Goal: Transaction & Acquisition: Purchase product/service

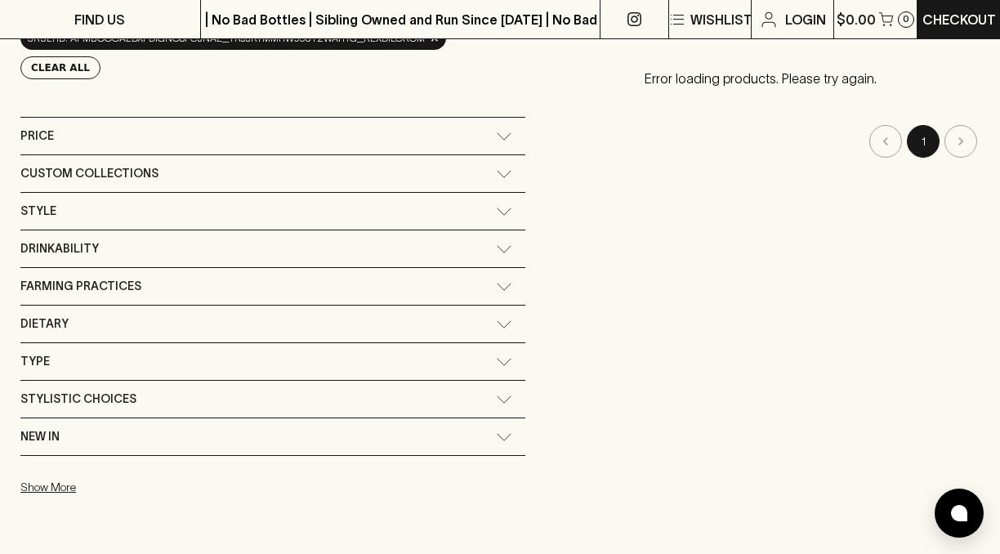
scroll to position [294, 0]
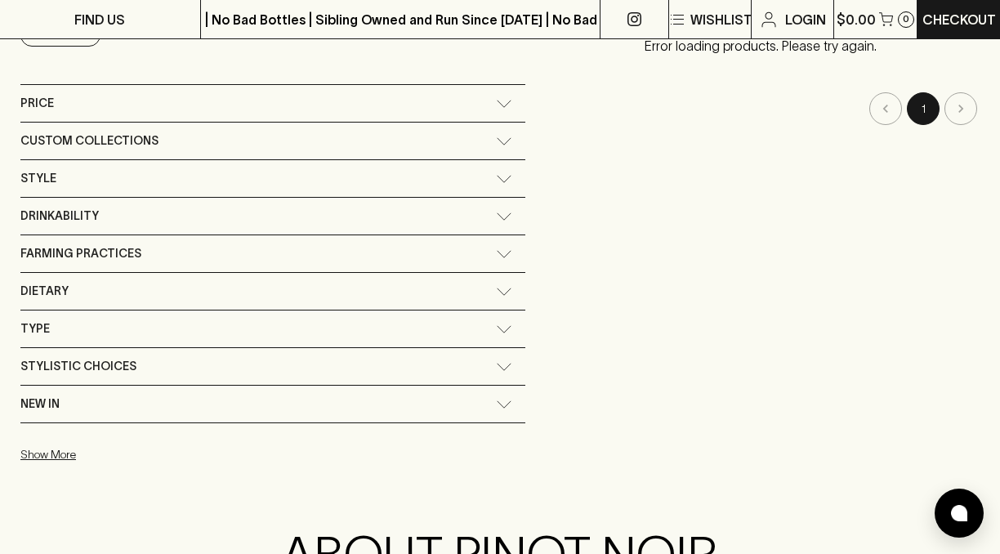
click at [216, 143] on div "Custom Collections" at bounding box center [257, 141] width 475 height 20
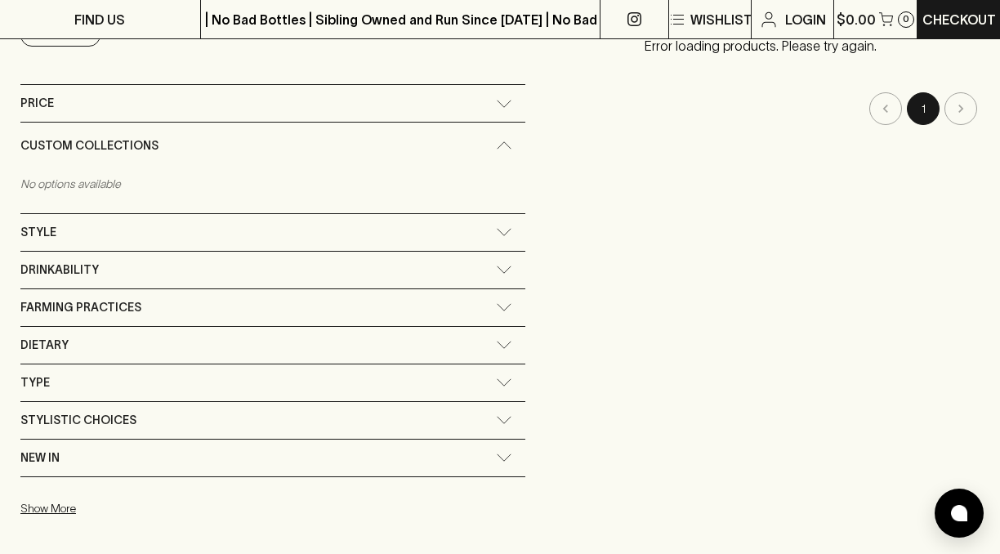
click at [216, 143] on div "Custom Collections" at bounding box center [257, 146] width 475 height 20
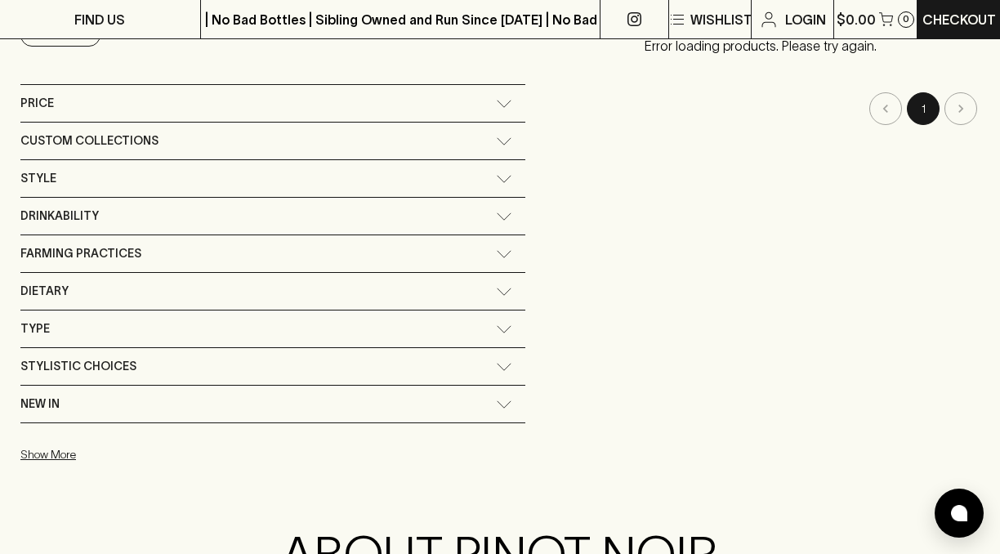
click at [225, 169] on div "Style" at bounding box center [257, 178] width 475 height 20
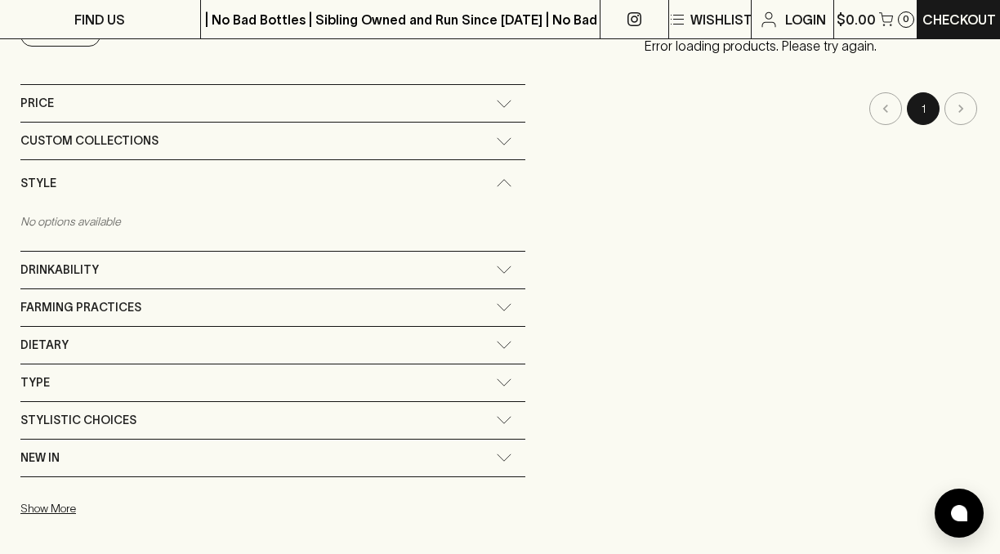
click at [225, 169] on div "Style" at bounding box center [272, 183] width 505 height 47
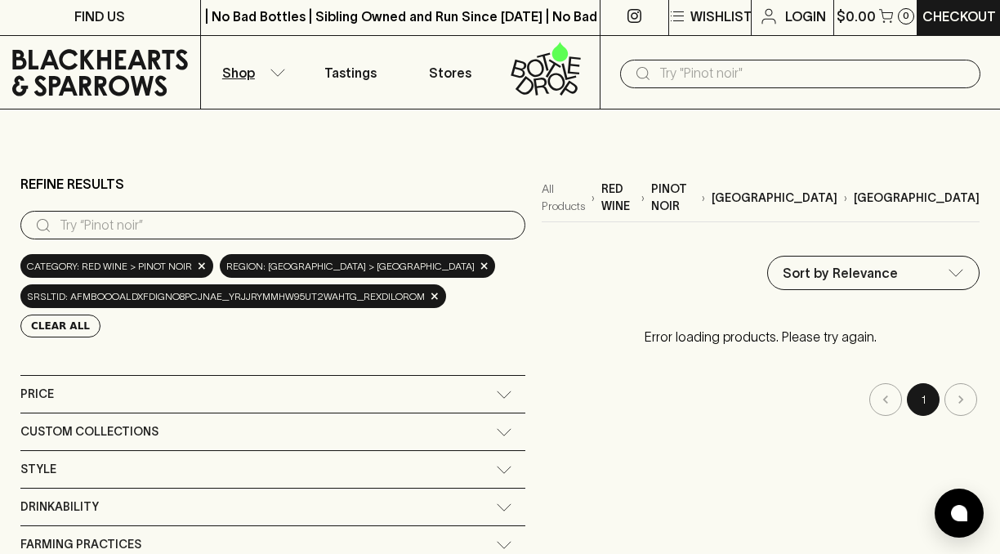
scroll to position [0, 0]
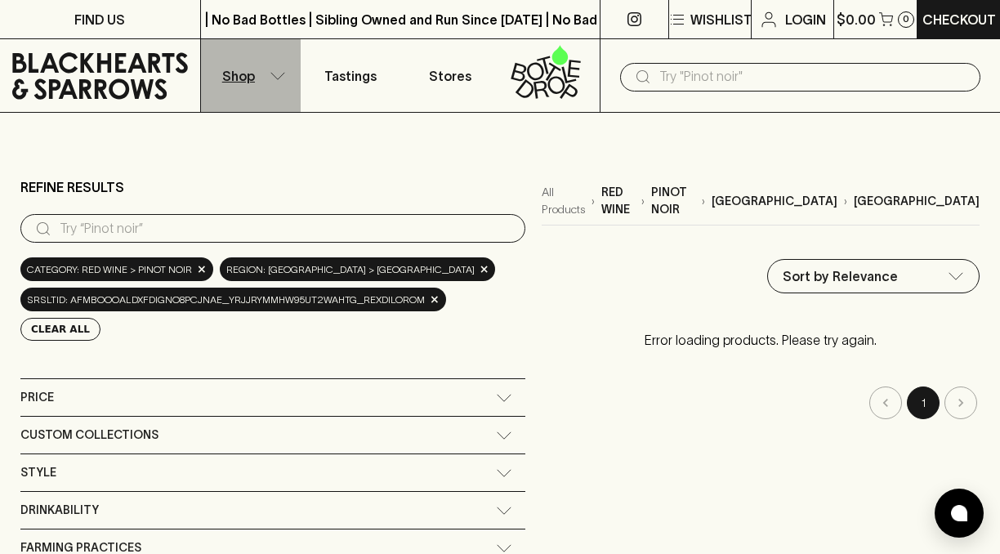
click at [252, 81] on p "Shop" at bounding box center [238, 76] width 33 height 20
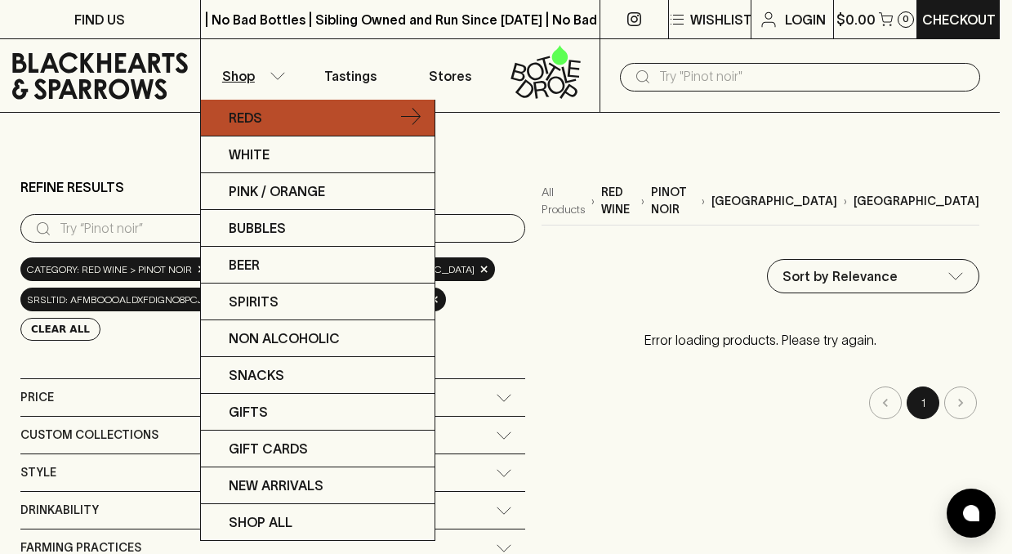
click at [424, 119] on link "Reds" at bounding box center [318, 118] width 234 height 37
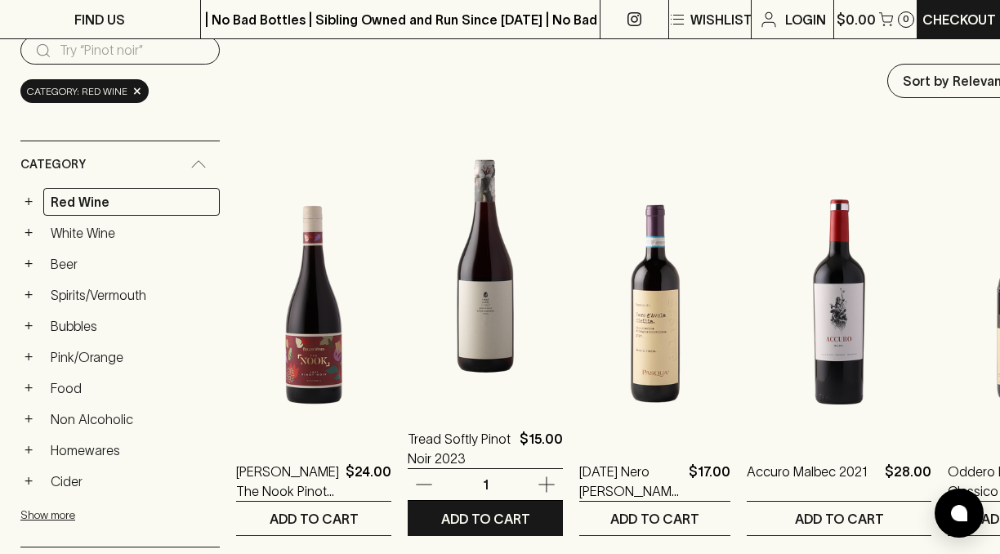
scroll to position [196, 0]
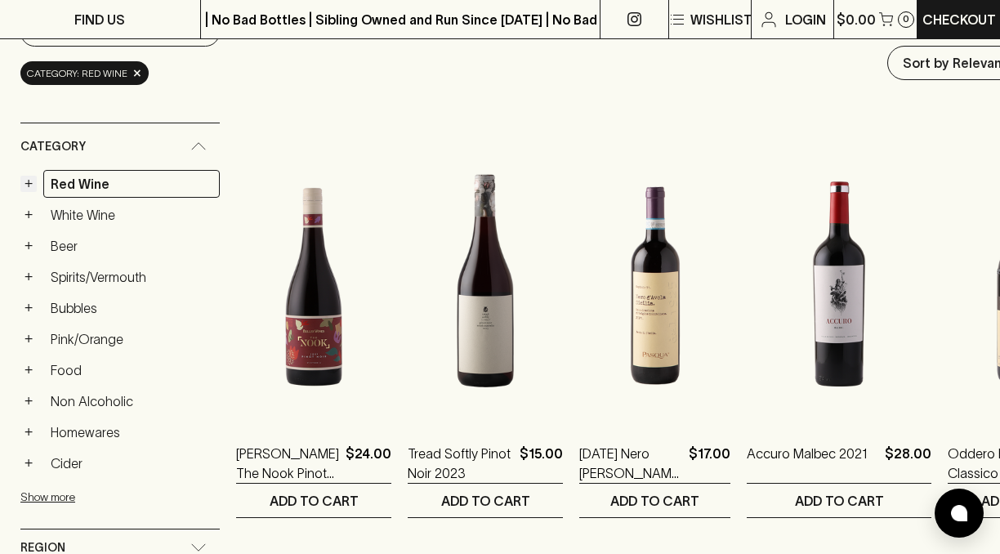
click at [25, 185] on button "+" at bounding box center [28, 184] width 16 height 16
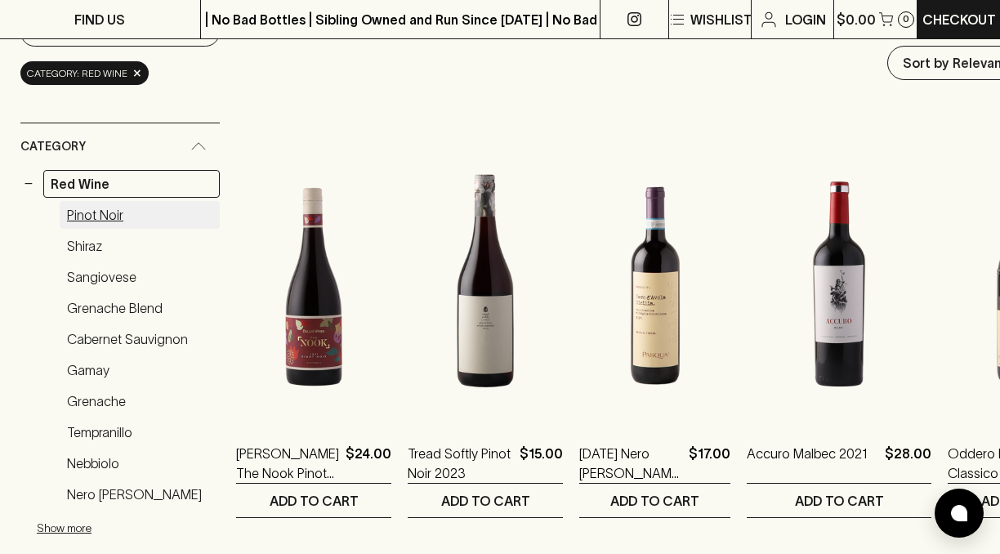
click at [91, 211] on link "Pinot Noir" at bounding box center [140, 215] width 160 height 28
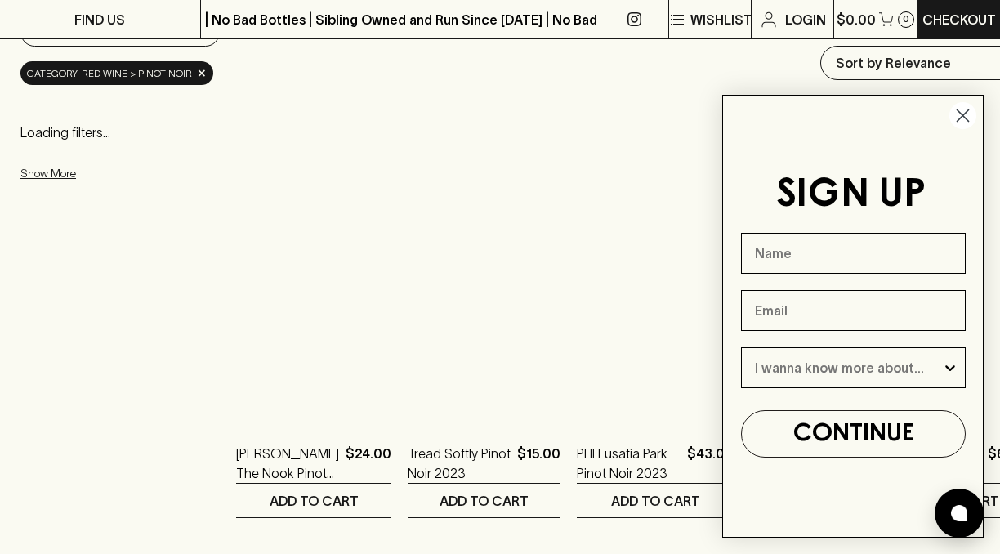
click at [955, 117] on circle "Close dialog" at bounding box center [962, 115] width 27 height 27
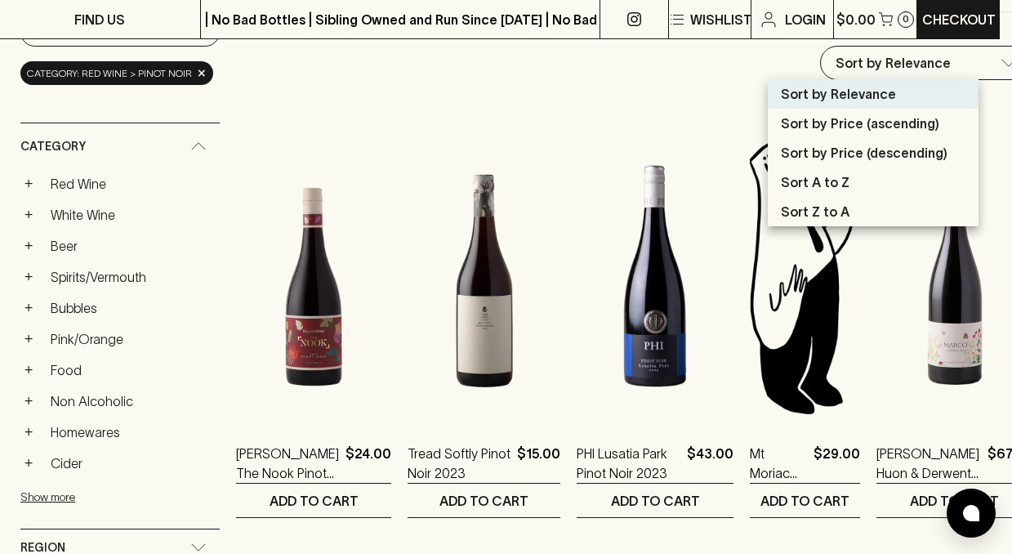
click at [916, 297] on div at bounding box center [506, 277] width 1012 height 554
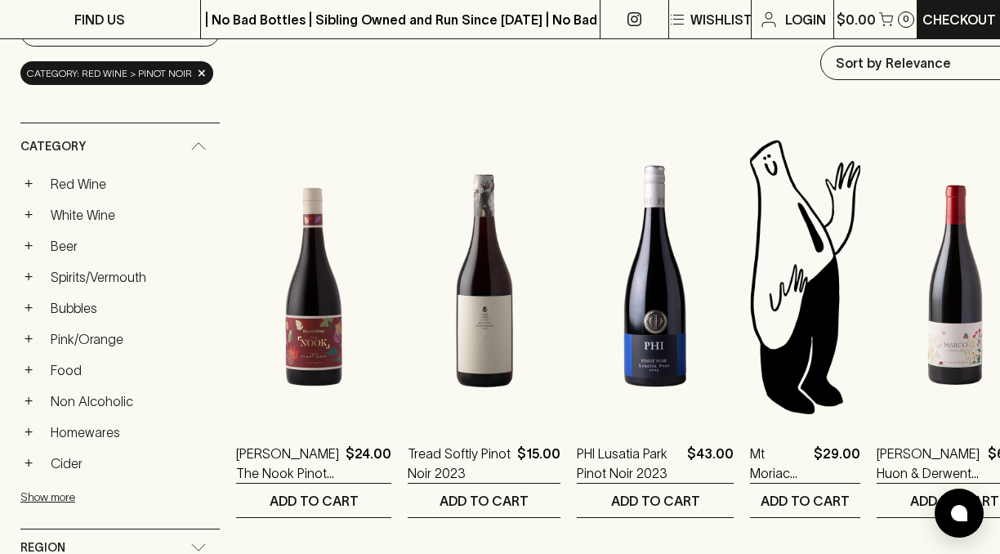
click at [910, 310] on img at bounding box center [954, 276] width 156 height 286
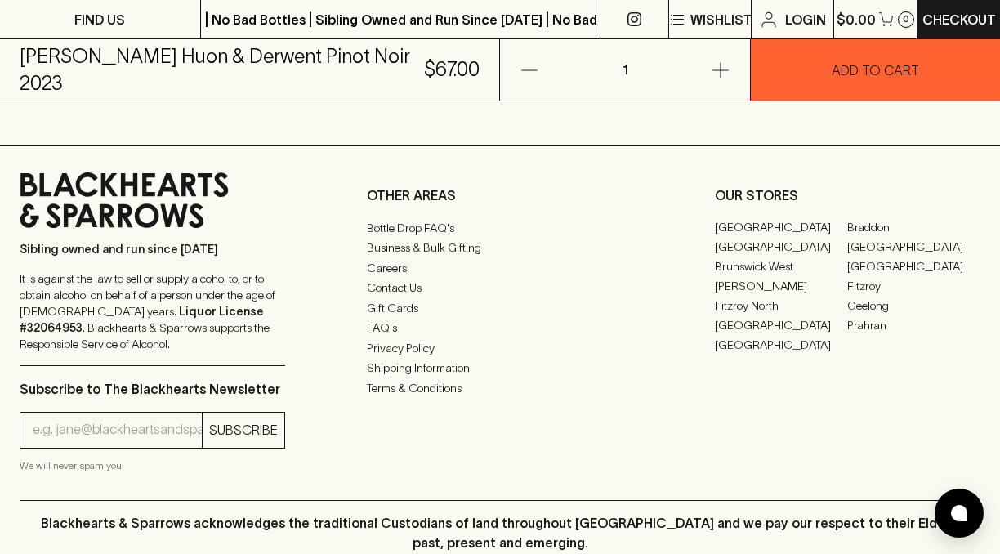
scroll to position [1176, 0]
